Goal: Feedback & Contribution: Submit feedback/report problem

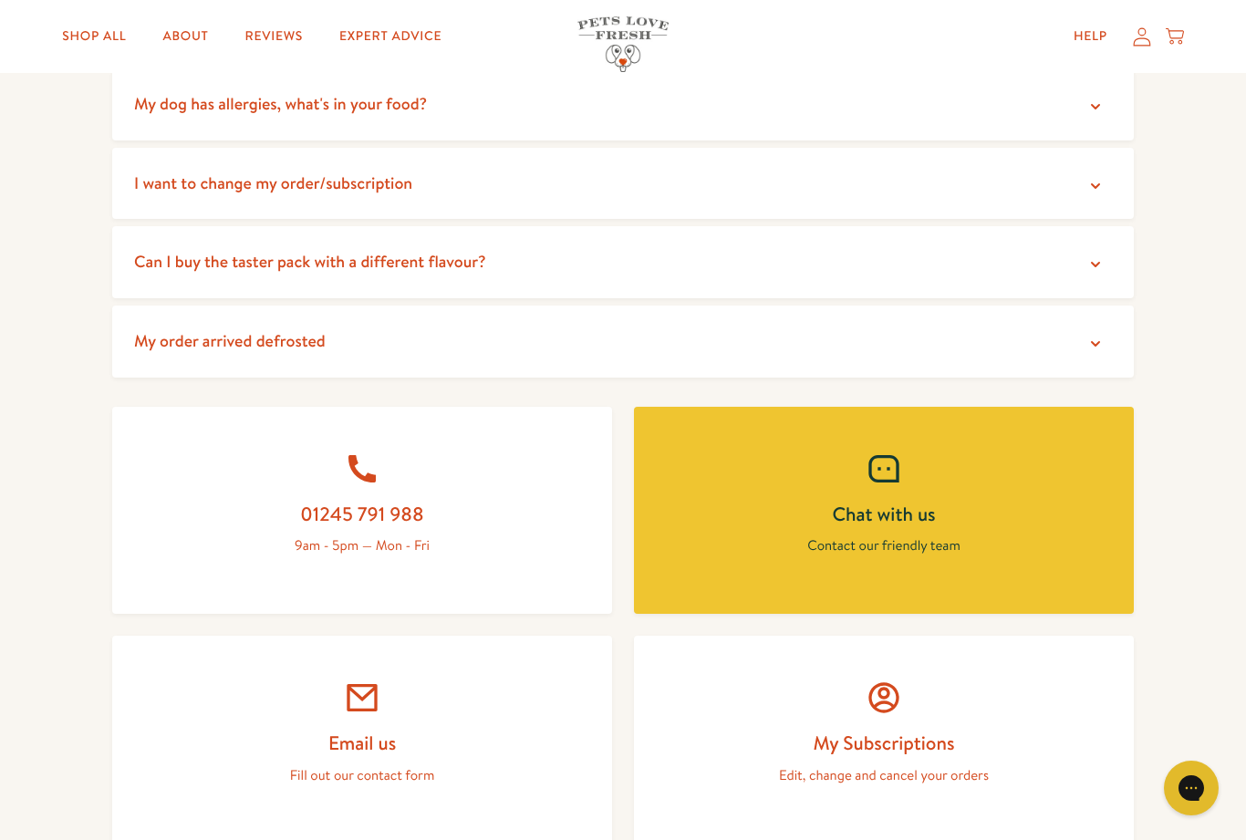
click at [370, 705] on icon at bounding box center [362, 697] width 30 height 27
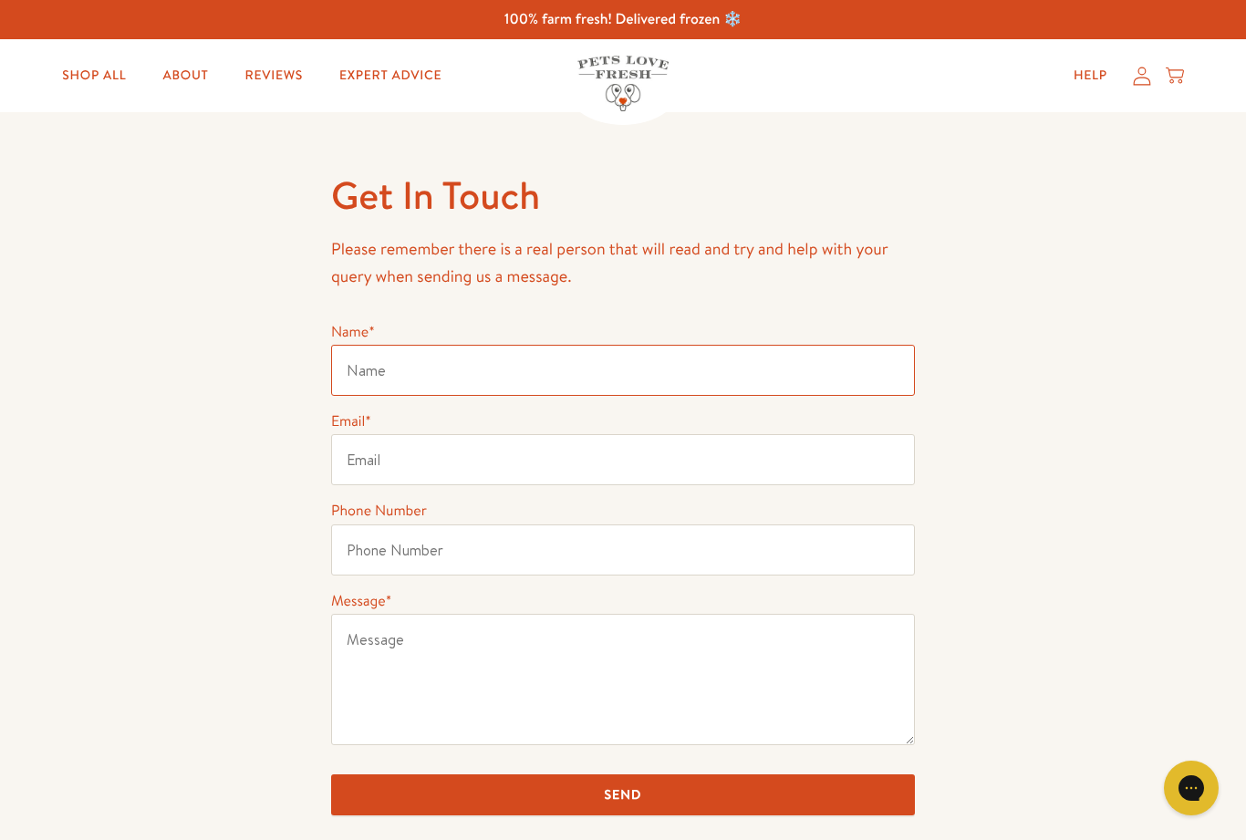
click at [416, 365] on input "Name *" at bounding box center [623, 370] width 584 height 51
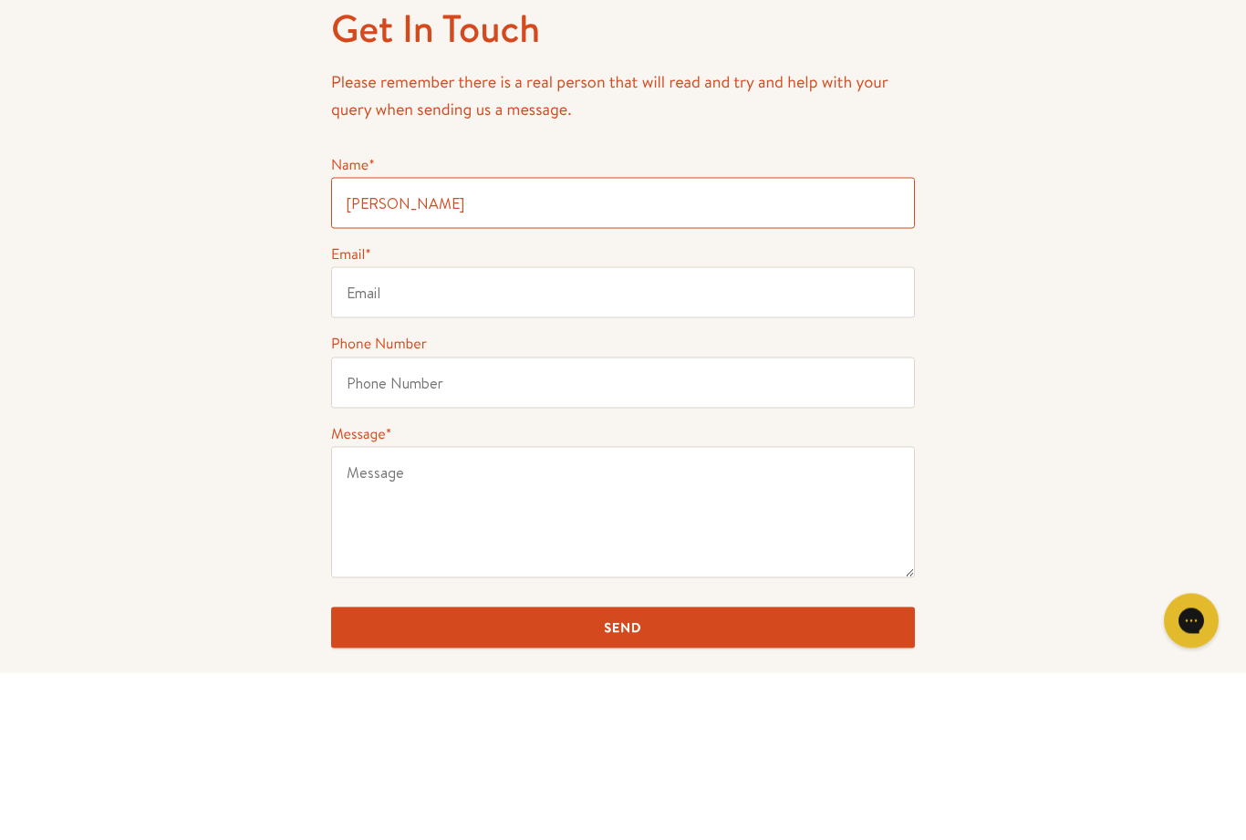
type input "[PERSON_NAME]"
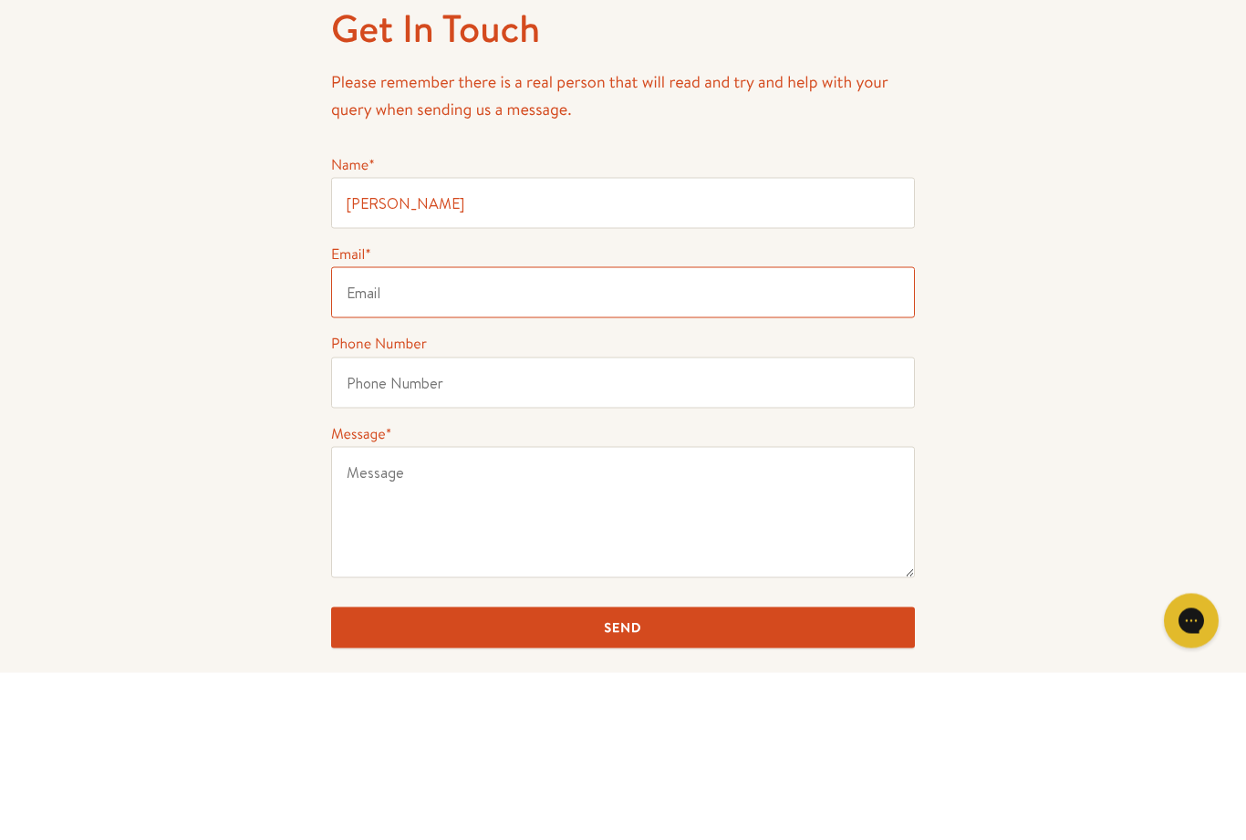
click at [413, 434] on input "Email *" at bounding box center [623, 459] width 584 height 51
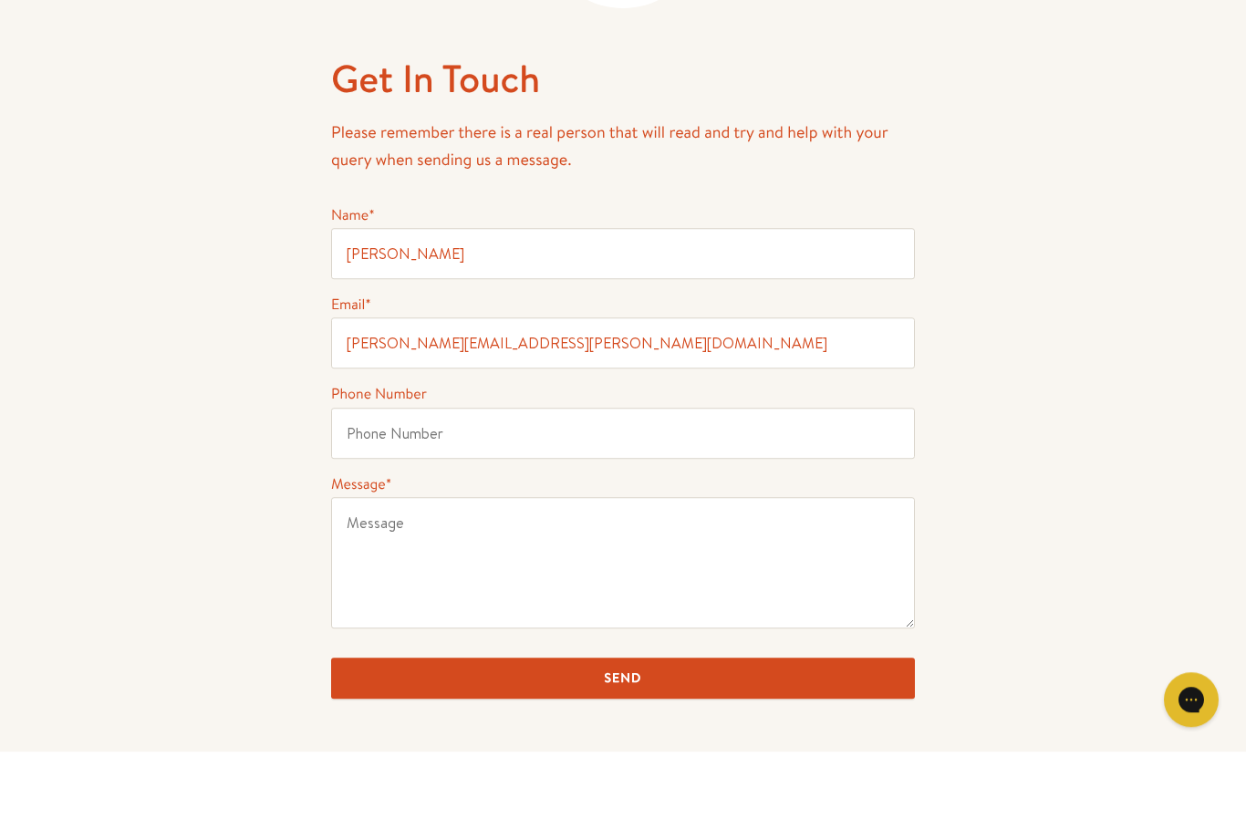
scroll to position [117, 0]
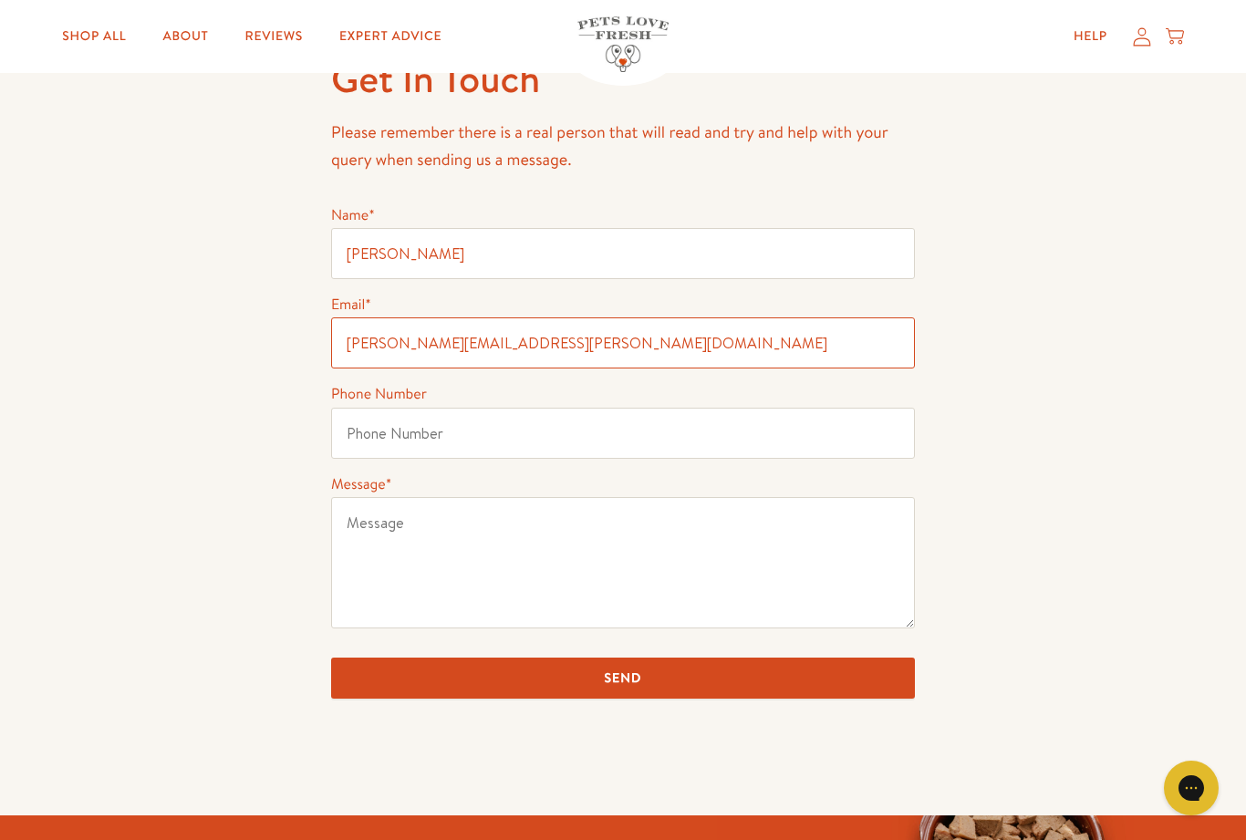
type input "[PERSON_NAME][EMAIL_ADDRESS][PERSON_NAME][DOMAIN_NAME]"
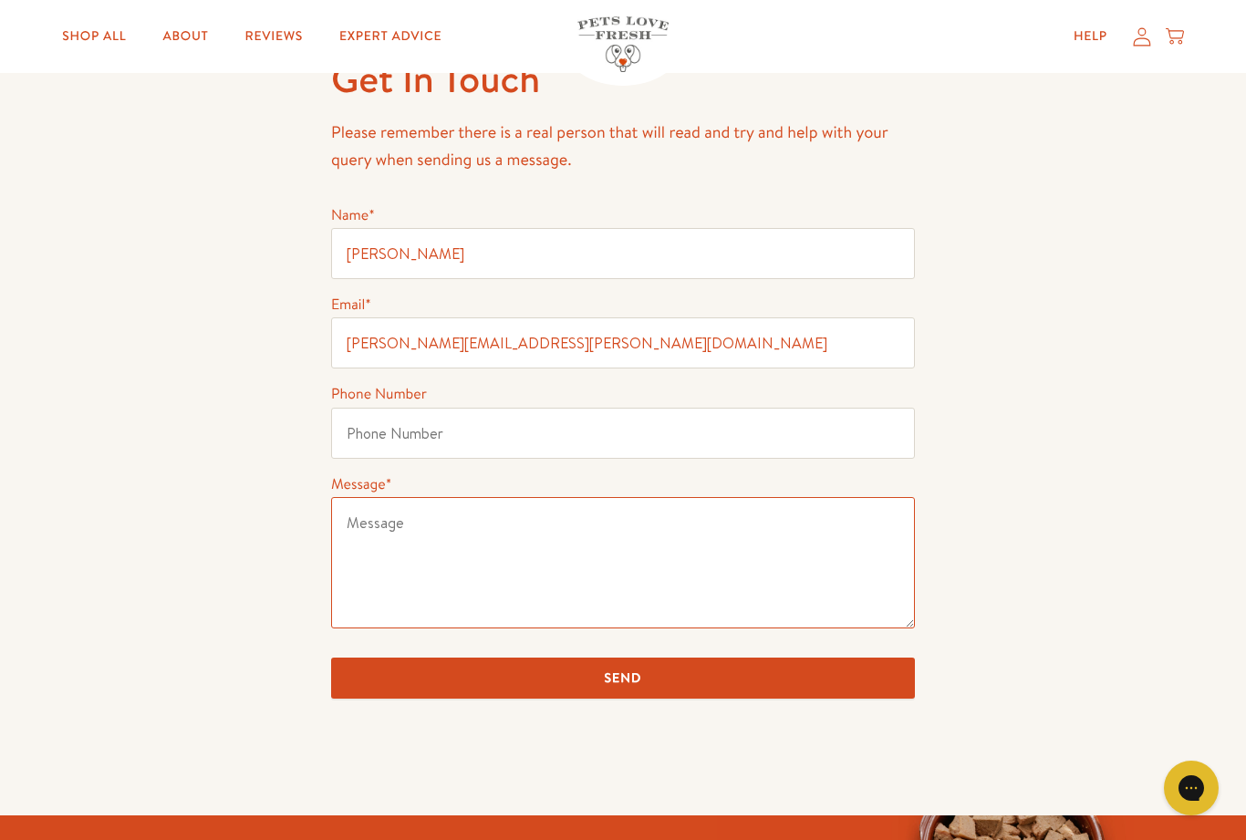
click at [364, 529] on textarea "Message *" at bounding box center [623, 562] width 584 height 131
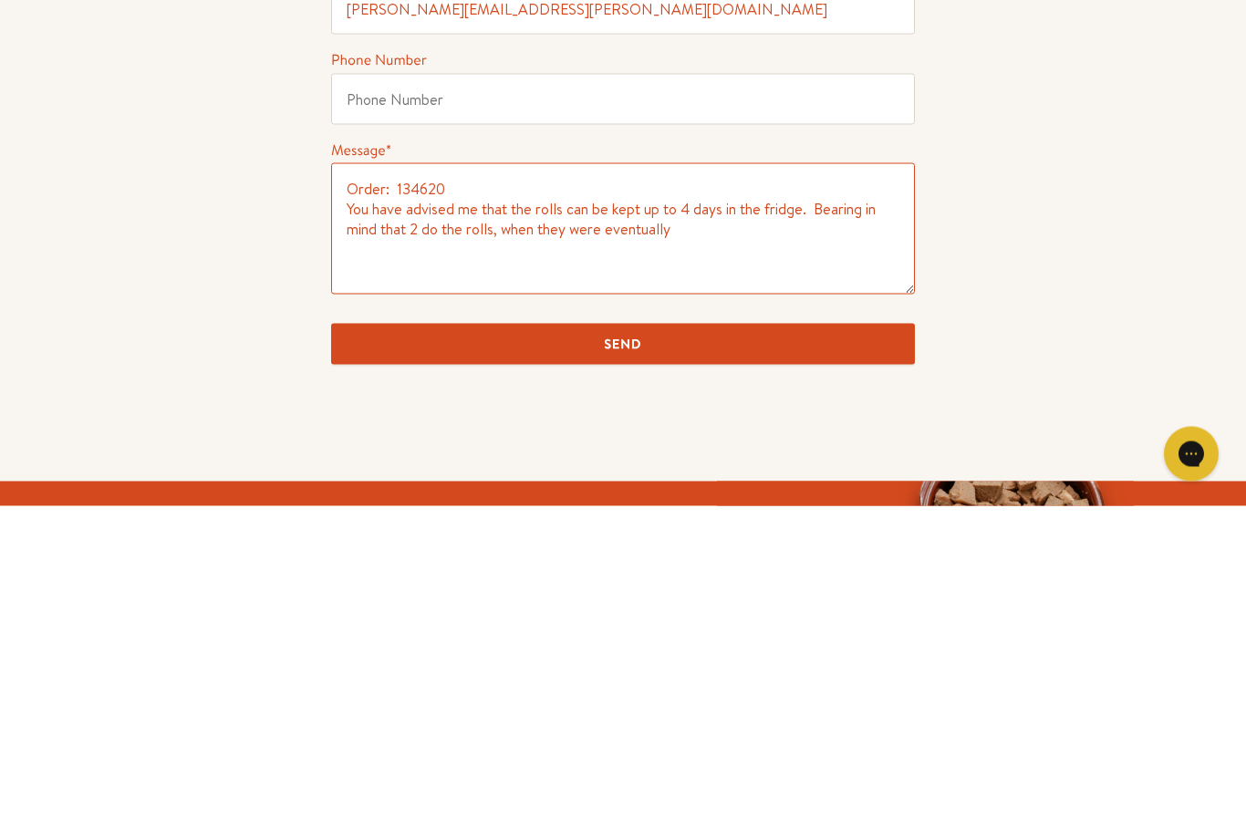
click at [557, 497] on textarea "Order: 134620 You have advised me that the rolls can be kept up to 4 days in th…" at bounding box center [623, 562] width 584 height 131
click at [630, 497] on textarea "Order: 134620 You have advised me that the rolls can be kept up to 4 days in th…" at bounding box center [623, 562] width 584 height 131
click at [433, 497] on textarea "Order: 134620 You have advised me that the rolls can be kept up to 4 days in th…" at bounding box center [623, 562] width 584 height 131
click at [451, 497] on textarea "Order: 134620 You have advised me that the rolls can be kept up to 4 days in th…" at bounding box center [623, 562] width 584 height 131
click at [714, 497] on textarea "Order: 134620 You have advised me that the rolls can be kept up to 4 days in th…" at bounding box center [623, 562] width 584 height 131
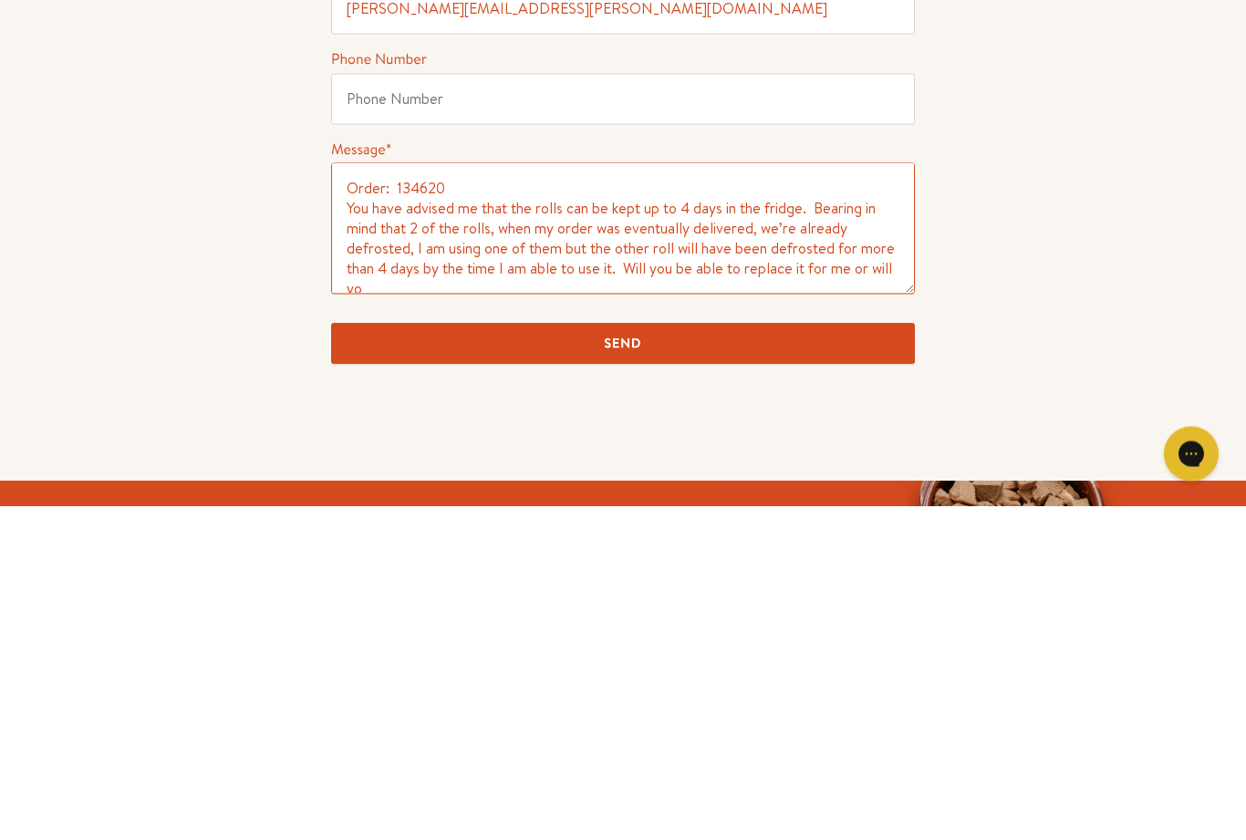
scroll to position [6, 0]
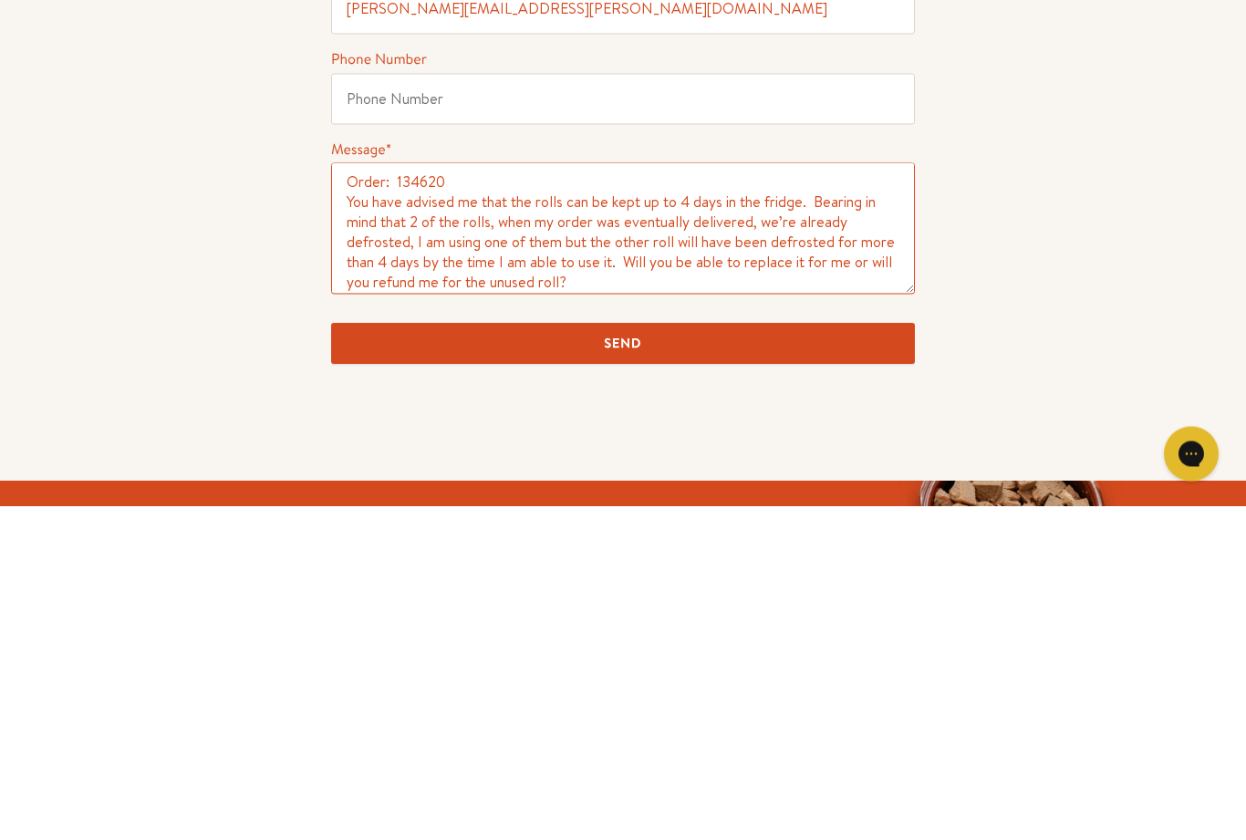
click at [797, 497] on textarea "Order: 134620 You have advised me that the rolls can be kept up to 4 days in th…" at bounding box center [623, 562] width 584 height 131
click at [661, 497] on textarea "Order: 134620 You have advised me that the rolls can be kept up to 4 days in th…" at bounding box center [623, 562] width 584 height 131
click at [863, 497] on textarea "Order: 134620 You have advised me that the rolls can be kept up to 4 days in th…" at bounding box center [623, 562] width 584 height 131
click at [661, 497] on textarea "Order: 134620 You have advised me that the rolls can be kept up to 4 days in th…" at bounding box center [623, 562] width 584 height 131
click at [737, 497] on textarea "Order: 134620 You have advised me that the rolls can be kept up to 4 days in th…" at bounding box center [623, 562] width 584 height 131
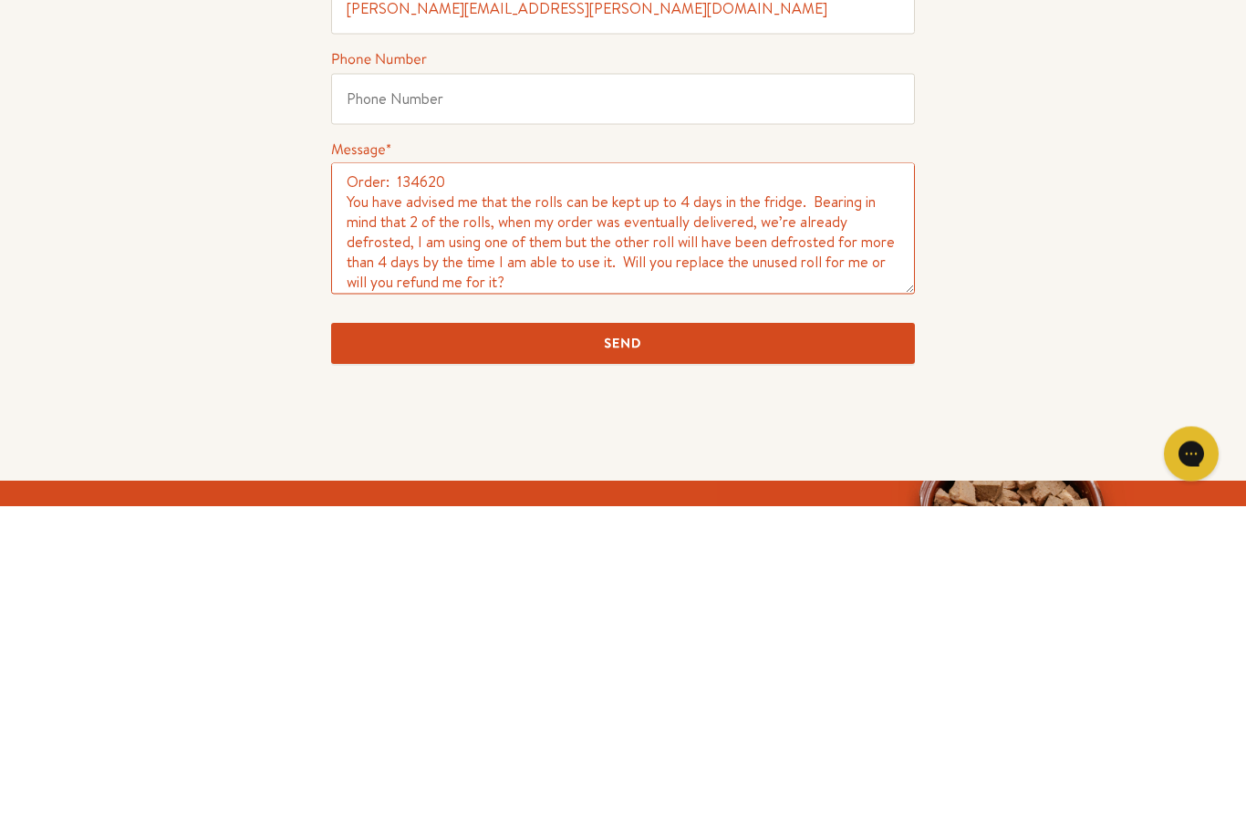
click at [546, 497] on textarea "Order: 134620 You have advised me that the rolls can be kept up to 4 days in th…" at bounding box center [623, 562] width 584 height 131
click at [621, 497] on textarea "Order: 134620 You have advised me that the rolls can be kept up to 4 days in th…" at bounding box center [623, 562] width 584 height 131
type textarea "Order: 134620 You have advised me that the rolls can be kept up to 4 days in th…"
click at [660, 658] on input "Send" at bounding box center [623, 678] width 584 height 41
